Goal: Communication & Community: Share content

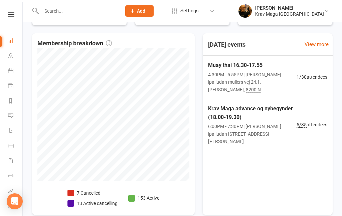
scroll to position [181, 0]
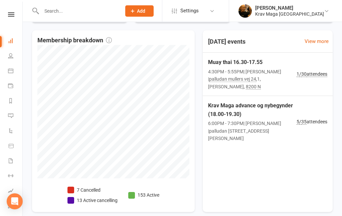
click at [249, 104] on span "Krav Maga advance og nybegynder (18.00-19.30)" at bounding box center [252, 110] width 89 height 17
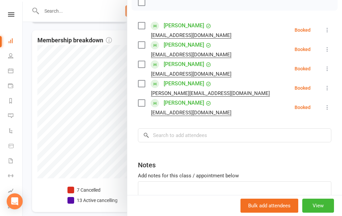
scroll to position [104, 0]
click at [185, 132] on input "search" at bounding box center [234, 135] width 193 height 14
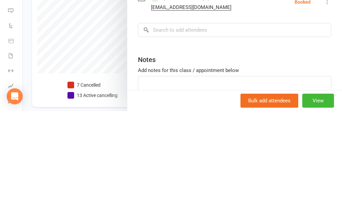
click at [41, 51] on div at bounding box center [182, 108] width 319 height 216
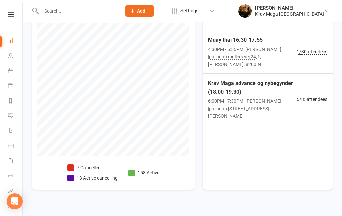
click at [257, 98] on span "6:00PM - 7:30PM | [PERSON_NAME] | palludan [STREET_ADDRESS][PERSON_NAME]" at bounding box center [252, 109] width 89 height 22
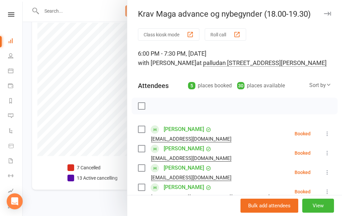
scroll to position [-2, 0]
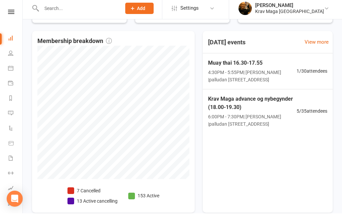
scroll to position [177, 0]
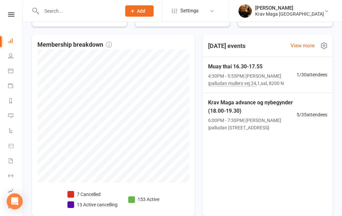
click at [311, 118] on span "5 / 35 attendees" at bounding box center [312, 114] width 31 height 7
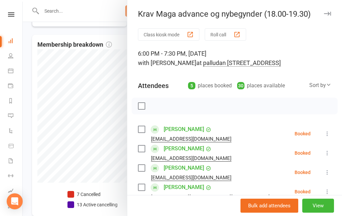
click at [322, 213] on button "View" at bounding box center [318, 206] width 32 height 14
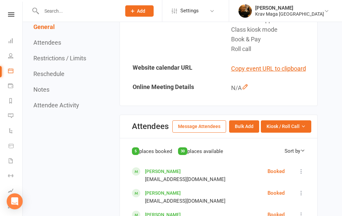
scroll to position [240, 0]
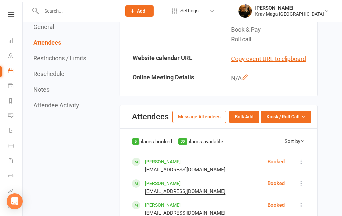
click at [203, 123] on button "Message Attendees" at bounding box center [199, 117] width 54 height 12
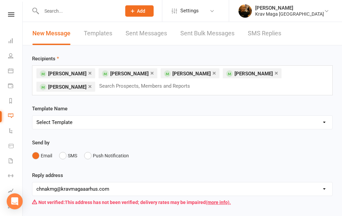
scroll to position [4, 0]
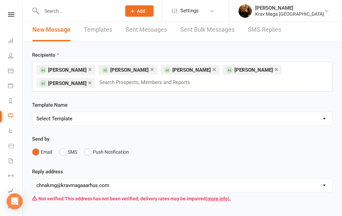
click at [63, 152] on button "SMS" at bounding box center [68, 152] width 18 height 13
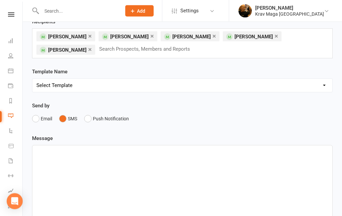
scroll to position [37, 0]
click at [61, 158] on div "﻿" at bounding box center [182, 196] width 300 height 100
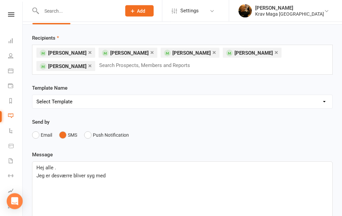
scroll to position [21, 0]
click at [91, 191] on div "Hej alle . Jeg er desværre bliver syg med" at bounding box center [182, 212] width 300 height 100
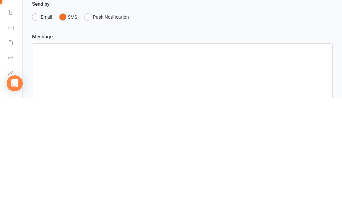
click at [59, 162] on div "﻿" at bounding box center [182, 212] width 300 height 100
click at [135, 162] on div "﻿" at bounding box center [182, 212] width 300 height 100
click at [51, 162] on div "﻿" at bounding box center [182, 212] width 300 height 100
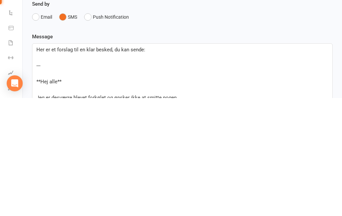
scroll to position [125, 0]
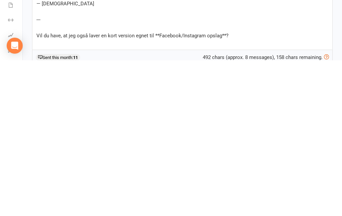
click at [228, 188] on p "Vil du have, at jeg også laver en kort version egnet til **Facebook/Instagram o…" at bounding box center [182, 192] width 292 height 8
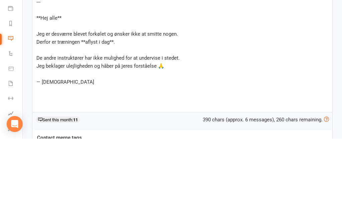
click at [68, 156] on p "— Christian" at bounding box center [182, 160] width 292 height 8
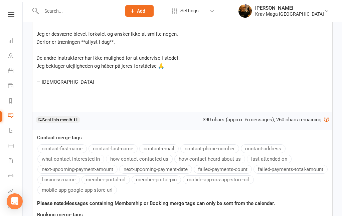
click at [73, 78] on p "— Christian" at bounding box center [182, 82] width 292 height 8
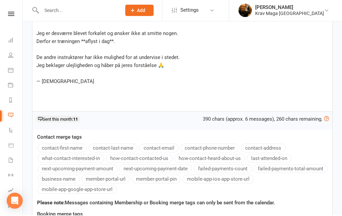
scroll to position [203, 0]
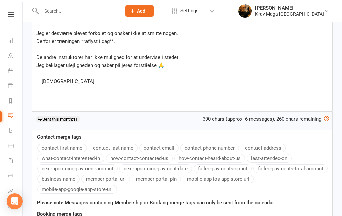
click at [67, 84] on p "— Christian" at bounding box center [182, 81] width 292 height 8
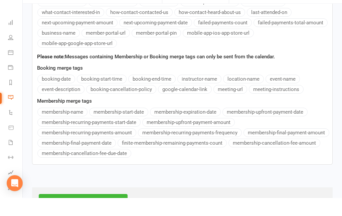
scroll to position [366, 0]
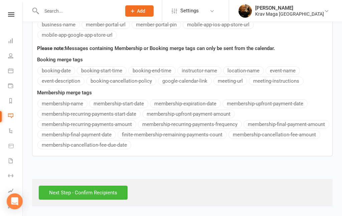
click at [74, 192] on input "Next Step - Confirm Recipients" at bounding box center [83, 193] width 89 height 14
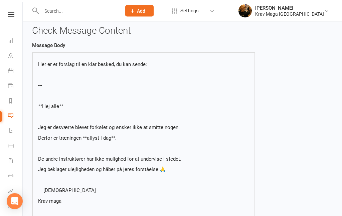
scroll to position [44, 0]
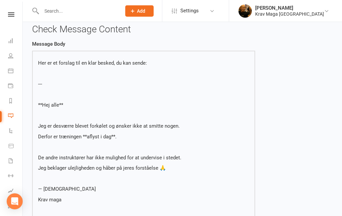
click at [146, 67] on div "Her er et forslag til en klar besked, du kan sende: --- **Hej alle** Jeg er des…" at bounding box center [143, 147] width 211 height 176
click at [148, 67] on div "Her er et forslag til en klar besked, du kan sende: --- **Hej alle** Jeg er des…" at bounding box center [143, 147] width 211 height 176
click at [149, 61] on p "Her er et forslag til en klar besked, du kan sende:" at bounding box center [143, 63] width 211 height 8
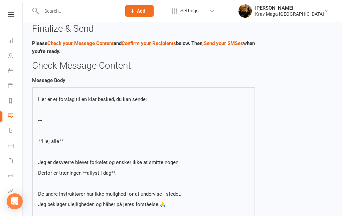
scroll to position [0, 0]
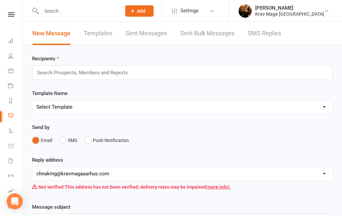
click at [66, 140] on button "SMS" at bounding box center [68, 140] width 18 height 13
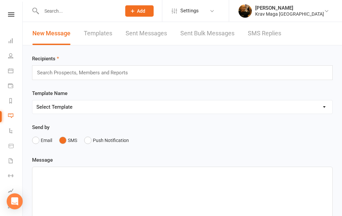
click at [10, 68] on icon at bounding box center [10, 70] width 5 height 5
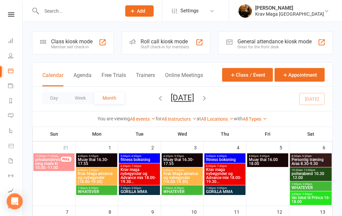
click at [15, 14] on link at bounding box center [11, 14] width 24 height 4
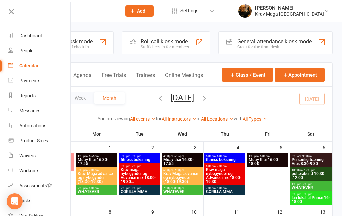
click at [28, 36] on div "Dashboard" at bounding box center [30, 35] width 23 height 5
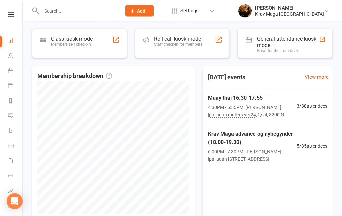
scroll to position [146, 0]
click at [268, 139] on span "Krav Maga advance og nybegynder (18.00-19.30)" at bounding box center [252, 138] width 89 height 17
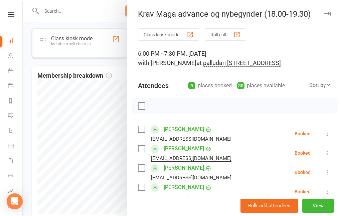
click at [321, 213] on button "View" at bounding box center [318, 206] width 32 height 14
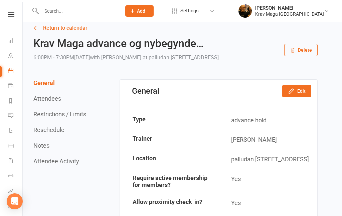
scroll to position [25, 0]
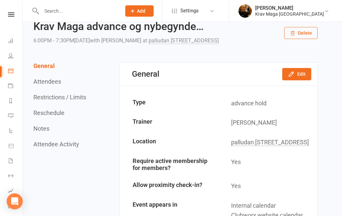
click at [300, 80] on button "Edit" at bounding box center [296, 74] width 29 height 12
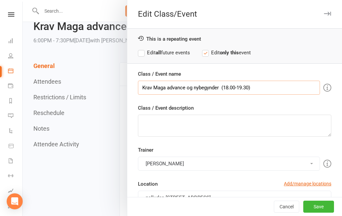
click at [140, 91] on input "Krav Maga advance og nybegynder (18.00-19.30)" at bounding box center [229, 88] width 182 height 14
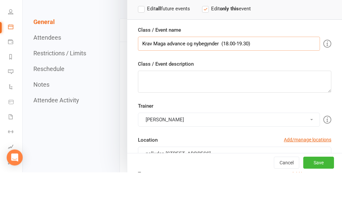
click at [148, 81] on input "Krav Maga advance og nybegynder (18.00-19.30)" at bounding box center [229, 88] width 182 height 14
click at [143, 81] on input "Krav Maga advance og nybegynder (18.00-19.30)" at bounding box center [229, 88] width 182 height 14
click at [144, 81] on input "Krav Maga advance og nybegynder (18.00-19.30)" at bounding box center [229, 88] width 182 height 14
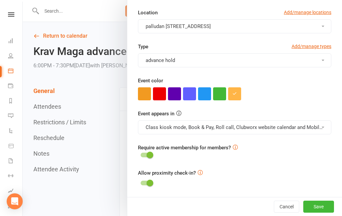
scroll to position [171, 0]
type input "Aflyst på grund af sygdom Krav Maga advance og nybegynder (18.00-19.30)"
click at [320, 205] on button "Save" at bounding box center [318, 207] width 31 height 12
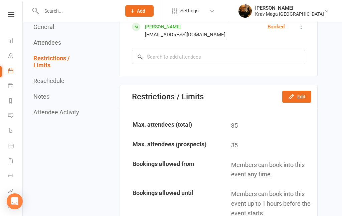
scroll to position [450, 0]
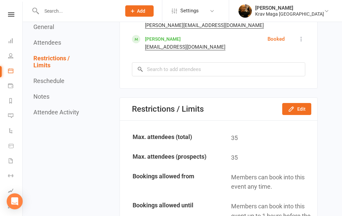
click at [300, 115] on button "Edit" at bounding box center [296, 109] width 29 height 12
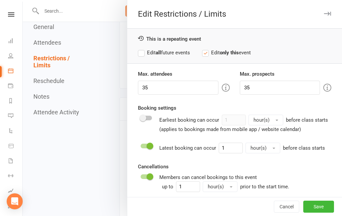
scroll to position [0, 0]
click at [152, 88] on input "35" at bounding box center [178, 88] width 80 height 14
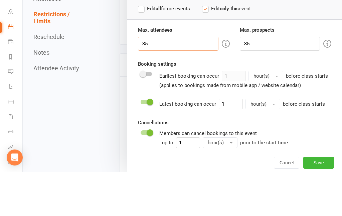
type input "3"
type input "0"
click at [254, 81] on input "35" at bounding box center [280, 88] width 80 height 14
type input "3"
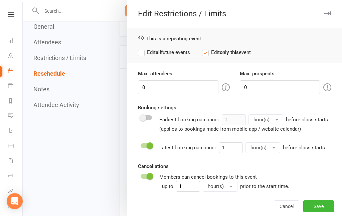
scroll to position [720, 0]
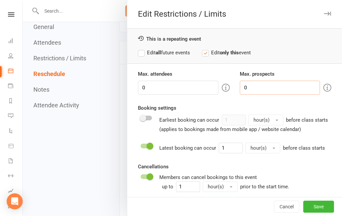
type input "0"
click at [323, 213] on button "Save" at bounding box center [318, 207] width 31 height 12
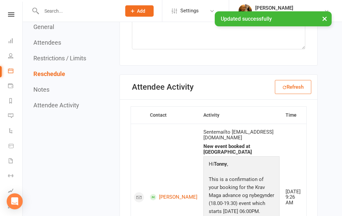
type input "0"
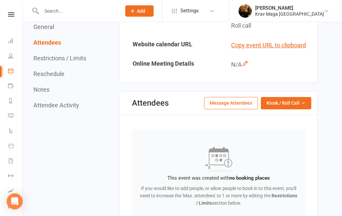
scroll to position [243, 0]
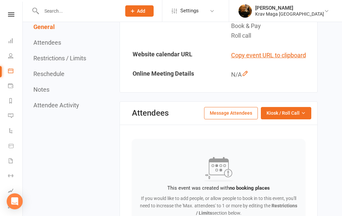
click at [238, 119] on button "Message Attendees" at bounding box center [231, 113] width 54 height 12
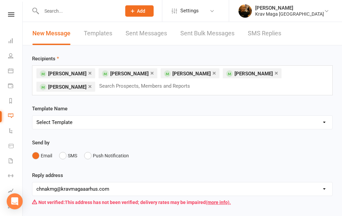
click at [61, 161] on button "SMS" at bounding box center [68, 156] width 18 height 13
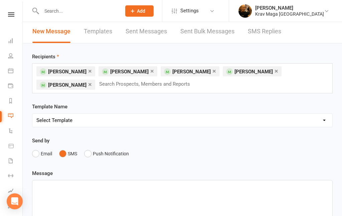
scroll to position [2, 0]
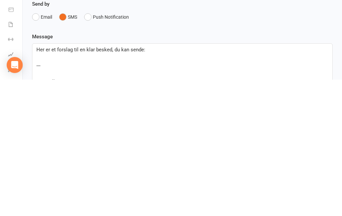
scroll to position [125, 0]
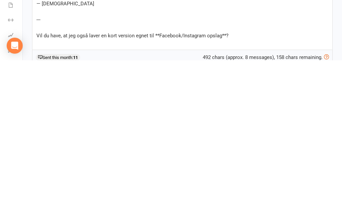
click at [231, 188] on p "Vil du have, at jeg også laver en kort version egnet til **Facebook/Instagram o…" at bounding box center [182, 192] width 292 height 8
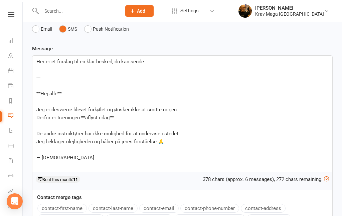
scroll to position [127, 0]
click at [152, 61] on p "Her er et forslag til en klar besked, du kan sende:" at bounding box center [182, 62] width 292 height 8
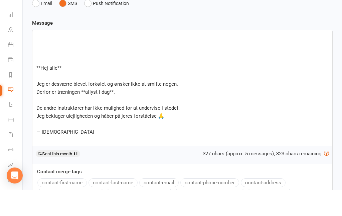
click at [44, 74] on p "---" at bounding box center [182, 78] width 292 height 8
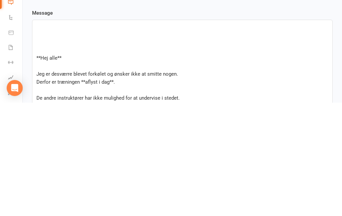
scroll to position [56, 0]
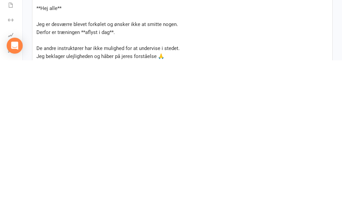
click at [60, 161] on span "**Hej alle**" at bounding box center [48, 164] width 25 height 6
click at [37, 161] on span "**Hej alle*" at bounding box center [47, 164] width 23 height 6
click at [75, 160] on p "**Hej alle*" at bounding box center [182, 164] width 292 height 8
click at [40, 160] on p "**Hej alle" at bounding box center [182, 164] width 292 height 8
click at [65, 160] on p "**Hej alle" at bounding box center [182, 164] width 292 height 8
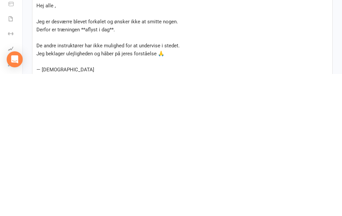
scroll to position [73, 0]
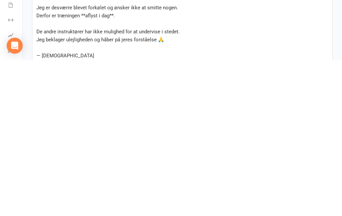
click at [69, 208] on p "— Christian" at bounding box center [182, 212] width 292 height 8
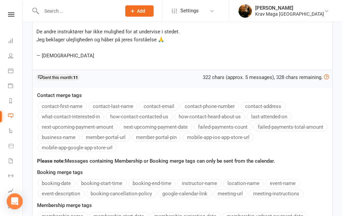
click at [72, 57] on p "— Christian" at bounding box center [182, 56] width 292 height 8
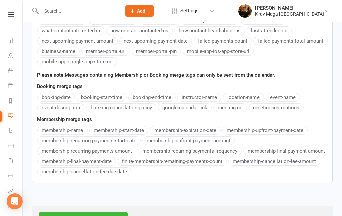
scroll to position [350, 0]
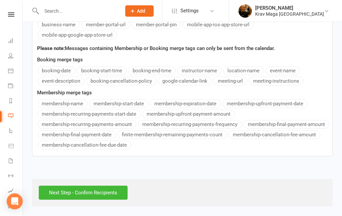
click at [70, 195] on input "Next Step - Confirm Recipients" at bounding box center [83, 193] width 89 height 14
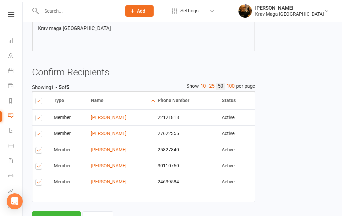
scroll to position [242, 0]
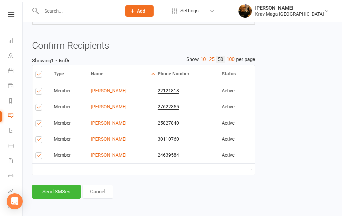
click at [54, 191] on button "Send SMSes" at bounding box center [56, 192] width 49 height 14
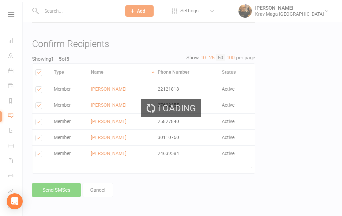
scroll to position [194, 0]
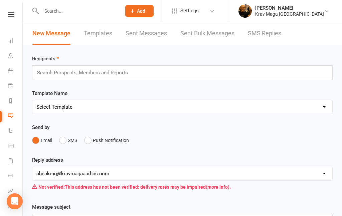
click at [12, 13] on icon at bounding box center [11, 14] width 6 height 4
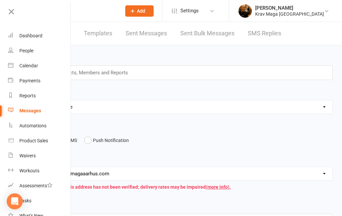
click at [26, 37] on div "Dashboard" at bounding box center [30, 35] width 23 height 5
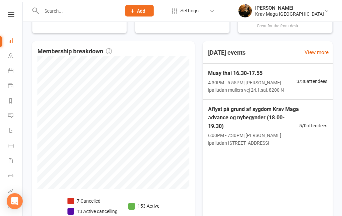
scroll to position [170, 0]
click at [263, 114] on span "Aflyst på grund af sygdom Krav Maga advance og nybegynder (18.00-19.30)" at bounding box center [253, 118] width 91 height 26
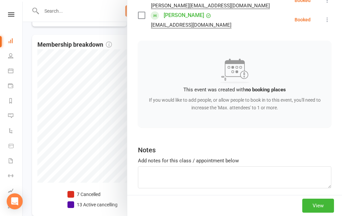
scroll to position [169, 0]
click at [323, 216] on div "View" at bounding box center [234, 205] width 215 height 21
click at [323, 213] on button "View" at bounding box center [318, 206] width 32 height 14
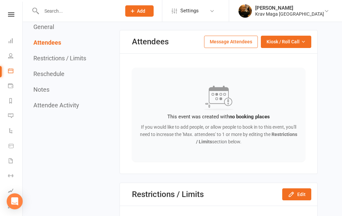
scroll to position [308, 0]
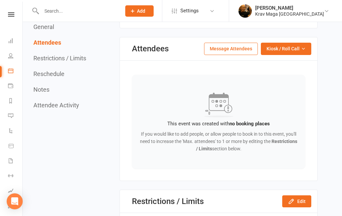
click at [232, 55] on button "Message Attendees" at bounding box center [231, 49] width 54 height 12
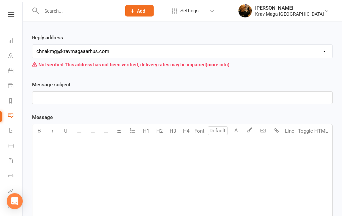
scroll to position [145, 0]
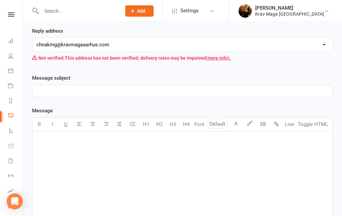
click at [51, 145] on div "﻿" at bounding box center [182, 182] width 300 height 100
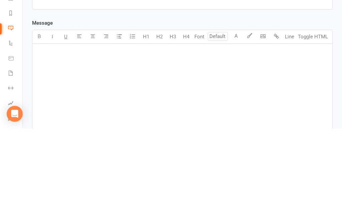
click at [56, 132] on div "﻿" at bounding box center [182, 182] width 300 height 100
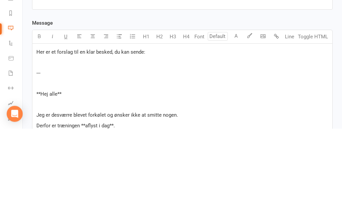
scroll to position [264, 0]
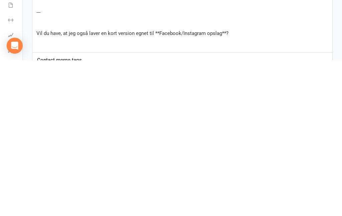
click at [236, 185] on p "Vil du have, at jeg også laver en kort version egnet til **Facebook/Instagram o…" at bounding box center [182, 189] width 292 height 8
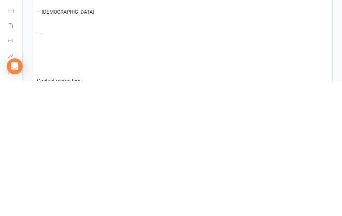
click at [46, 164] on p "---" at bounding box center [182, 168] width 292 height 8
click at [66, 143] on p "— Christian" at bounding box center [182, 147] width 292 height 8
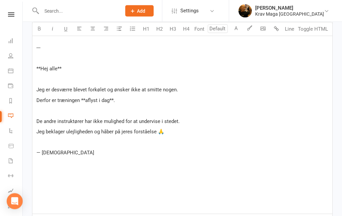
scroll to position [262, 0]
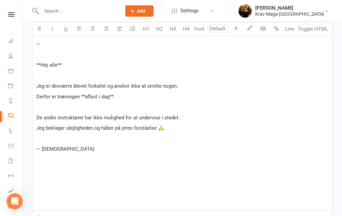
click at [69, 150] on p "— Christian" at bounding box center [182, 149] width 292 height 8
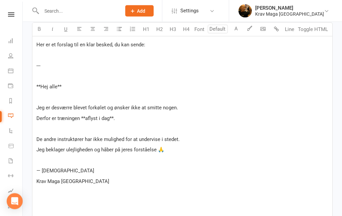
scroll to position [232, 0]
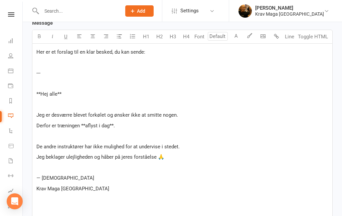
click at [64, 96] on p "**Hej alle**" at bounding box center [182, 94] width 292 height 8
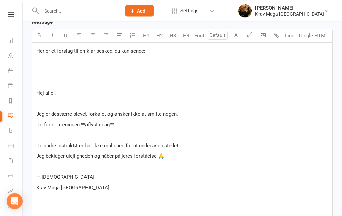
scroll to position [234, 0]
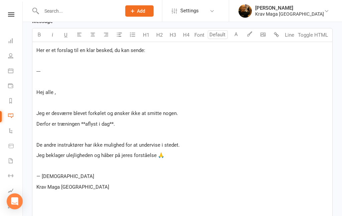
click at [148, 52] on p "Her er et forslag til en klar besked, du kan sende:" at bounding box center [182, 50] width 292 height 8
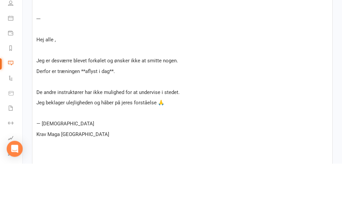
click at [45, 67] on p "---" at bounding box center [182, 71] width 292 height 8
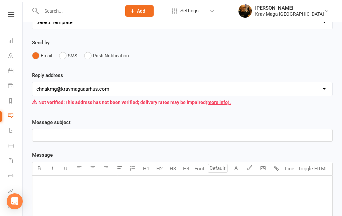
scroll to position [99, 0]
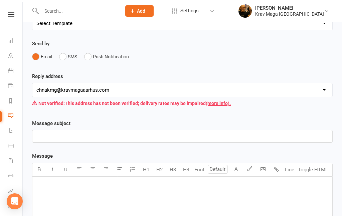
click at [322, 91] on select "hello@clubworx.com chnakmg@kravmagaaarhus.com anneorup@live.dk jes@kravmaga.dk …" at bounding box center [182, 89] width 300 height 13
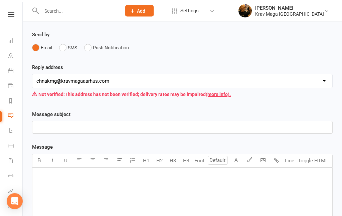
scroll to position [109, 0]
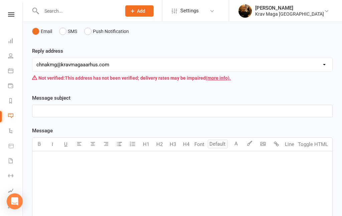
click at [14, 13] on link at bounding box center [11, 14] width 24 height 4
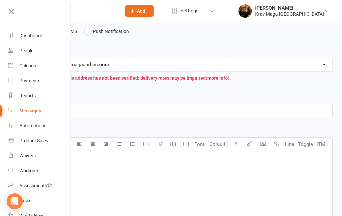
click at [31, 34] on div "Dashboard" at bounding box center [30, 35] width 23 height 5
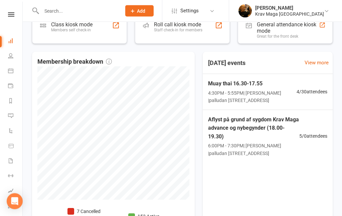
scroll to position [161, 0]
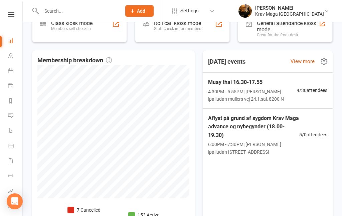
click at [270, 128] on span "Aflyst på grund af sygdom Krav Maga advance og nybegynder (18.00-19.30)" at bounding box center [253, 127] width 91 height 26
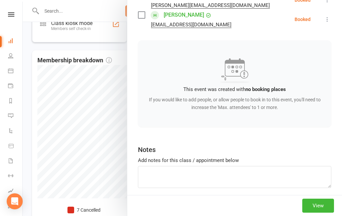
scroll to position [169, 0]
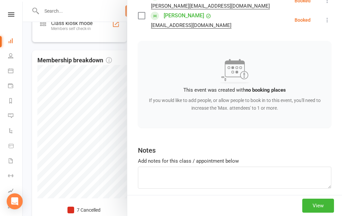
click at [321, 213] on button "View" at bounding box center [318, 206] width 32 height 14
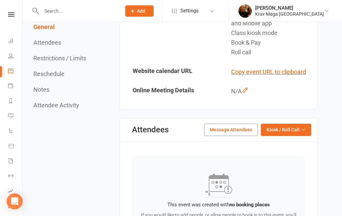
scroll to position [227, 0]
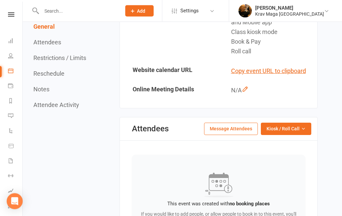
click at [238, 135] on button "Message Attendees" at bounding box center [231, 129] width 54 height 12
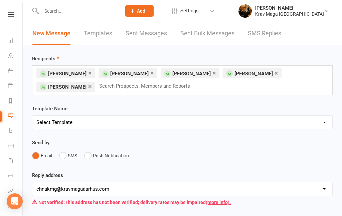
click at [325, 122] on select "Select Template [SMS] aflysning træning [Email] hvordan booke jeg på holdet [Em…" at bounding box center [182, 122] width 300 height 13
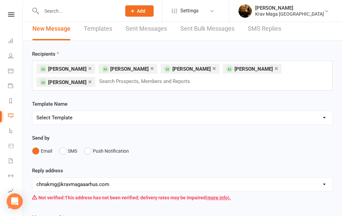
scroll to position [9, 0]
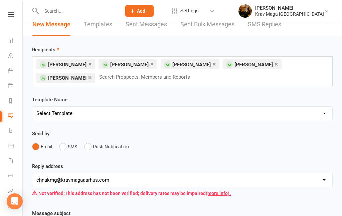
click at [324, 113] on select "Select Template [SMS] aflysning træning [Email] hvordan booke jeg på holdet [Em…" at bounding box center [182, 113] width 300 height 13
select select "10"
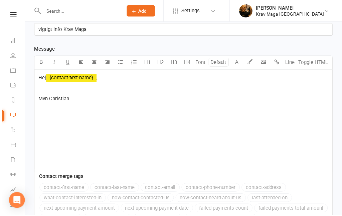
scroll to position [211, 0]
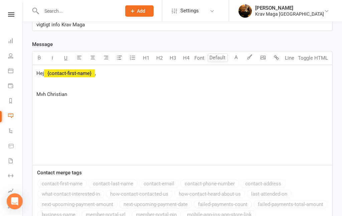
click at [107, 78] on div "Hej ﻿ {contact-first-name} , Mvh Christian" at bounding box center [182, 115] width 300 height 100
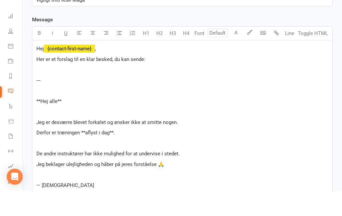
scroll to position [297, 0]
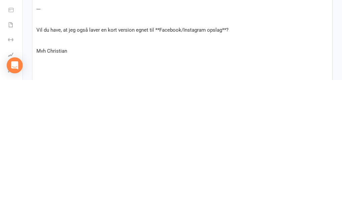
click at [84, 183] on p "Mvh Christian" at bounding box center [182, 187] width 292 height 8
click at [241, 162] on p "Vil du have, at jeg også laver en kort version egnet til **Facebook/Instagram o…" at bounding box center [182, 166] width 292 height 8
click at [231, 162] on p "Vil du have, at jeg også laver en kort version egnet til **Facebook/Instagram o…" at bounding box center [182, 166] width 292 height 8
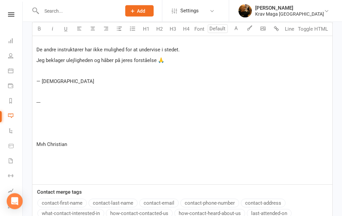
scroll to position [322, 0]
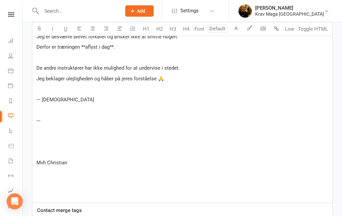
click at [60, 104] on div "Hej ﻿ {contact-first-name} , Her er et forslag til en klar besked, du kan sende…" at bounding box center [182, 79] width 300 height 248
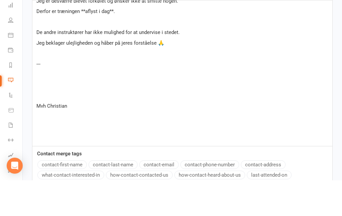
click at [50, 68] on div "Hej ﻿ {contact-first-name} , Her er et forslag til en klar besked, du kan sende…" at bounding box center [182, 68] width 300 height 227
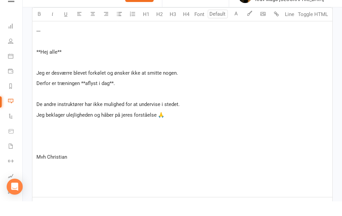
scroll to position [270, 0]
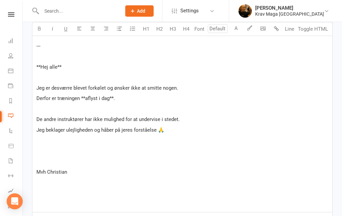
click at [62, 66] on p "**Hej alle**" at bounding box center [182, 67] width 292 height 8
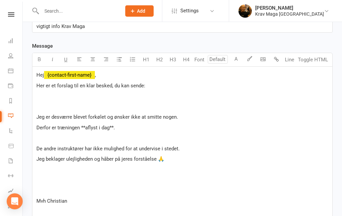
scroll to position [209, 0]
click at [61, 102] on div "Hej ﻿ {contact-first-name} , Her er et forslag til en klar besked, du kan sende…" at bounding box center [182, 154] width 300 height 175
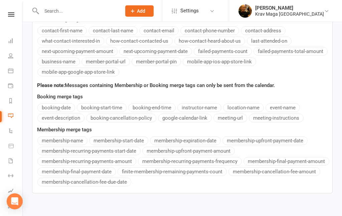
scroll to position [417, 0]
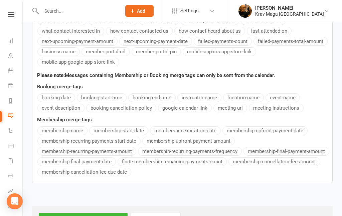
click at [70, 216] on input "Next Step - Confirm Recipients" at bounding box center [83, 220] width 89 height 14
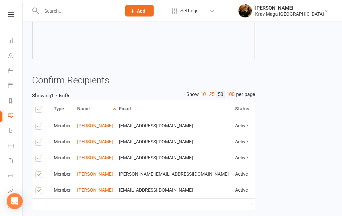
scroll to position [221, 0]
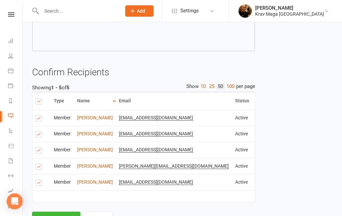
click at [53, 216] on button "Send Emails" at bounding box center [56, 219] width 48 height 14
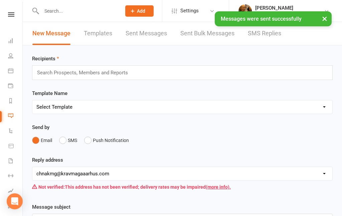
click at [12, 11] on div "× Messages were sent successfully" at bounding box center [166, 11] width 333 height 0
click at [11, 11] on div "× Messages were sent successfully" at bounding box center [166, 11] width 333 height 0
click at [12, 15] on icon at bounding box center [11, 14] width 6 height 4
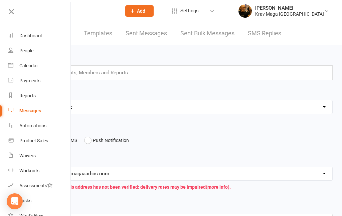
click at [33, 36] on div "Dashboard" at bounding box center [30, 35] width 23 height 5
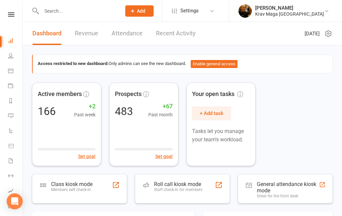
click at [13, 16] on icon at bounding box center [11, 14] width 6 height 4
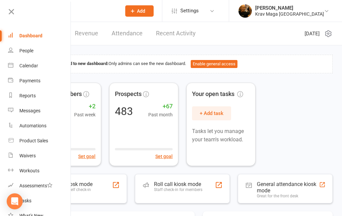
click at [28, 38] on div "Dashboard" at bounding box center [30, 35] width 23 height 5
